Goal: Navigation & Orientation: Find specific page/section

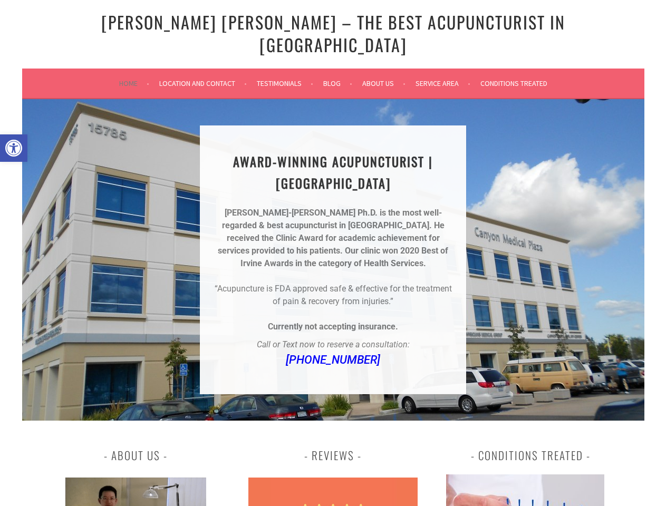
click at [333, 253] on div "[PERSON_NAME]-[PERSON_NAME] Ph.D. is the most well-regarded & best acupuncturis…" at bounding box center [333, 270] width 241 height 127
